Goal: Find specific page/section: Find specific page/section

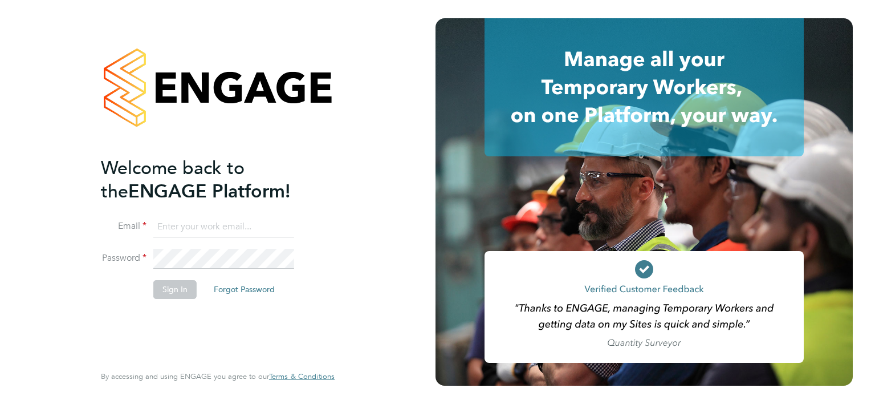
type input "j.coombs@bandk.co.uk"
click at [172, 287] on button "Sign In" at bounding box center [174, 289] width 43 height 18
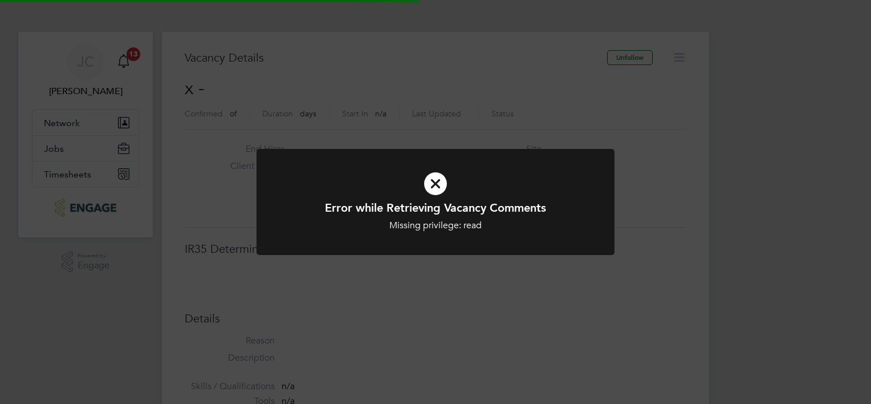
scroll to position [18, 246]
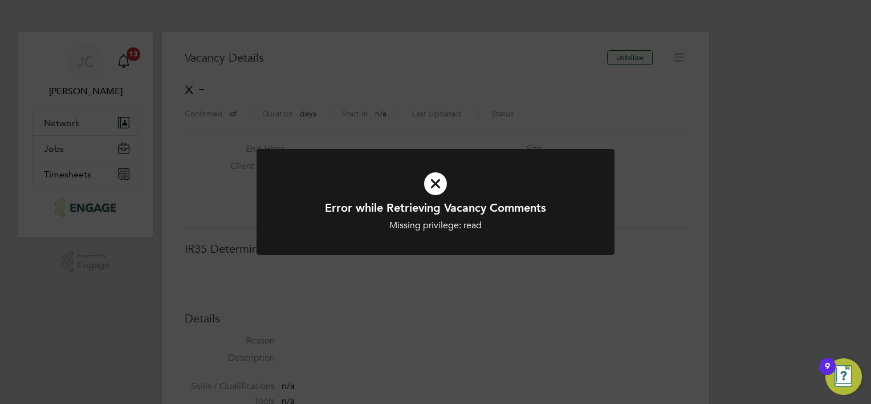
click at [444, 262] on div "Error while Retrieving Vacancy Comments Missing privilege: read Cancel Okay" at bounding box center [436, 209] width 358 height 120
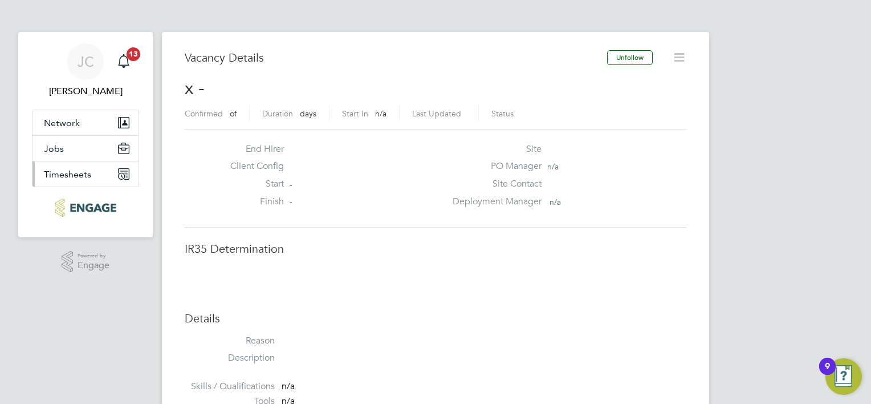
click at [70, 175] on span "Timesheets" at bounding box center [67, 174] width 47 height 11
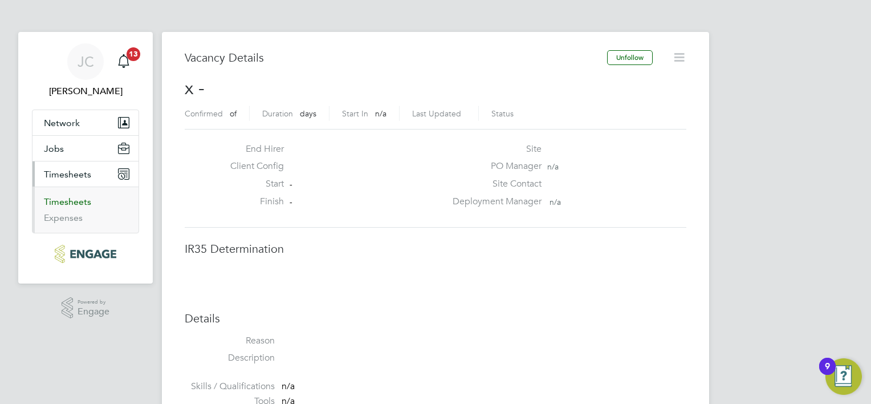
click at [79, 200] on link "Timesheets" at bounding box center [67, 201] width 47 height 11
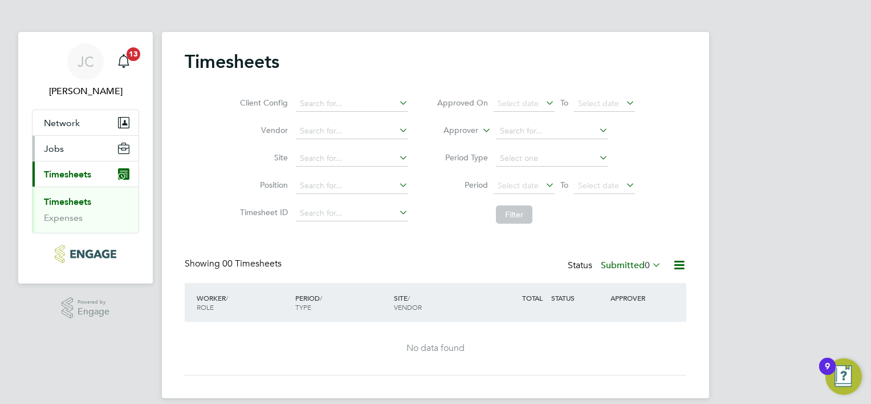
click at [77, 147] on button "Jobs" at bounding box center [86, 148] width 106 height 25
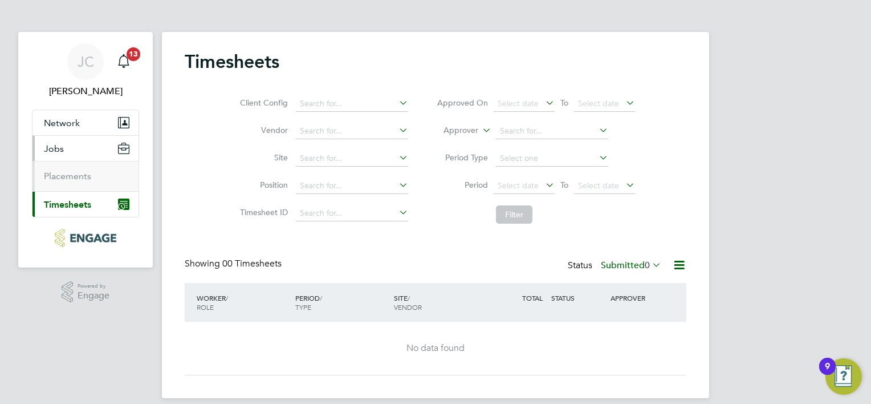
click at [118, 179] on li "Placements" at bounding box center [87, 175] width 86 height 11
click at [82, 179] on link "Placements" at bounding box center [67, 175] width 47 height 11
